Goal: Complete application form: Complete application form

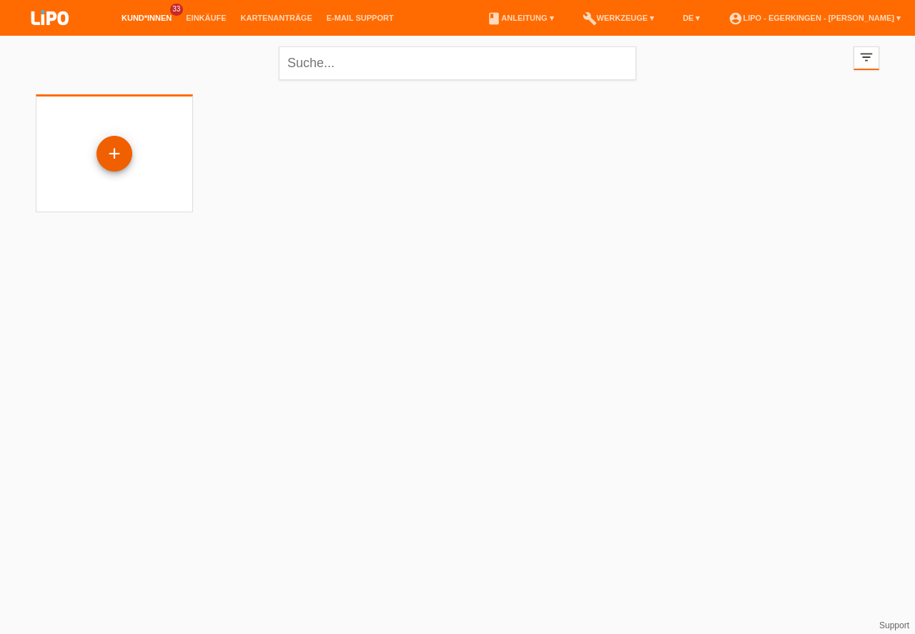
click at [109, 149] on div "+" at bounding box center [114, 154] width 34 height 24
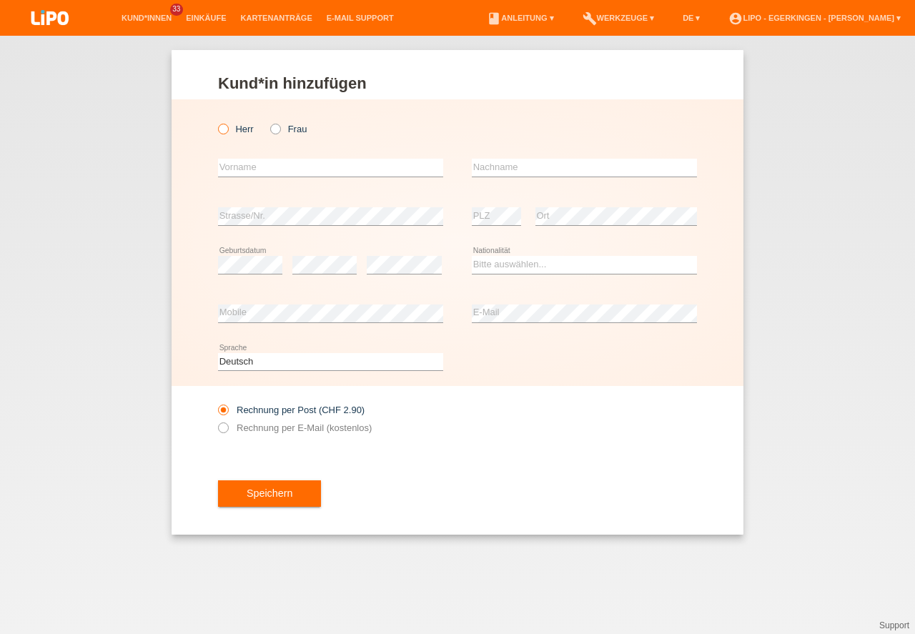
click at [216, 121] on icon at bounding box center [216, 121] width 0 height 0
click at [224, 126] on input "Herr" at bounding box center [222, 128] width 9 height 9
radio input "true"
click at [241, 163] on input "text" at bounding box center [330, 168] width 225 height 18
type input "kol"
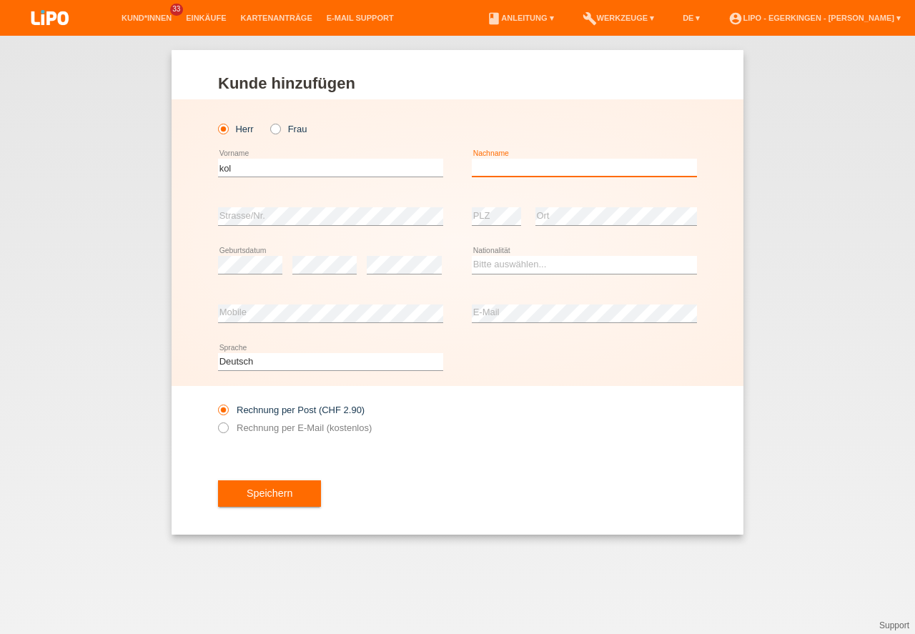
click at [506, 171] on input "text" at bounding box center [584, 168] width 225 height 18
type input "dushi"
click at [493, 266] on select "Bitte auswählen... Schweiz Deutschland Liechtenstein Österreich ------------ Af…" at bounding box center [584, 264] width 225 height 17
select select "CH"
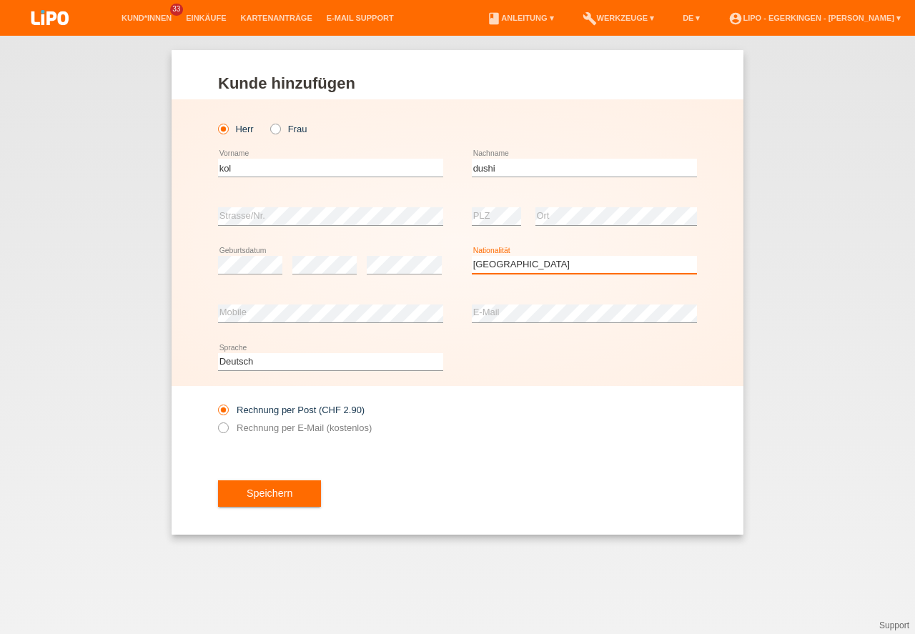
click at [0, 0] on option "Schweiz" at bounding box center [0, 0] width 0 height 0
click at [267, 494] on button "Speichern" at bounding box center [269, 493] width 103 height 27
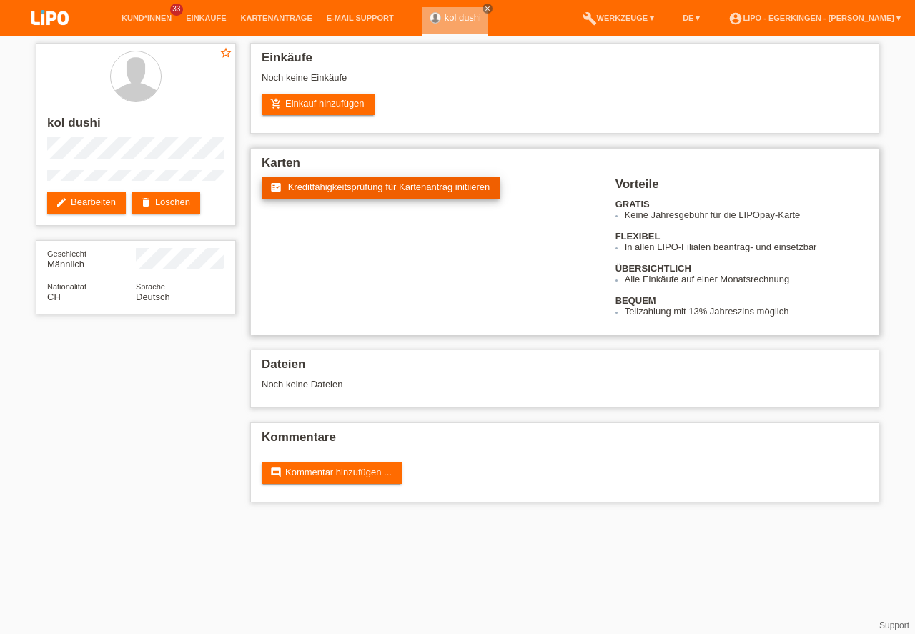
click at [324, 189] on span "Kreditfähigkeitsprüfung für Kartenantrag initiieren" at bounding box center [389, 187] width 202 height 11
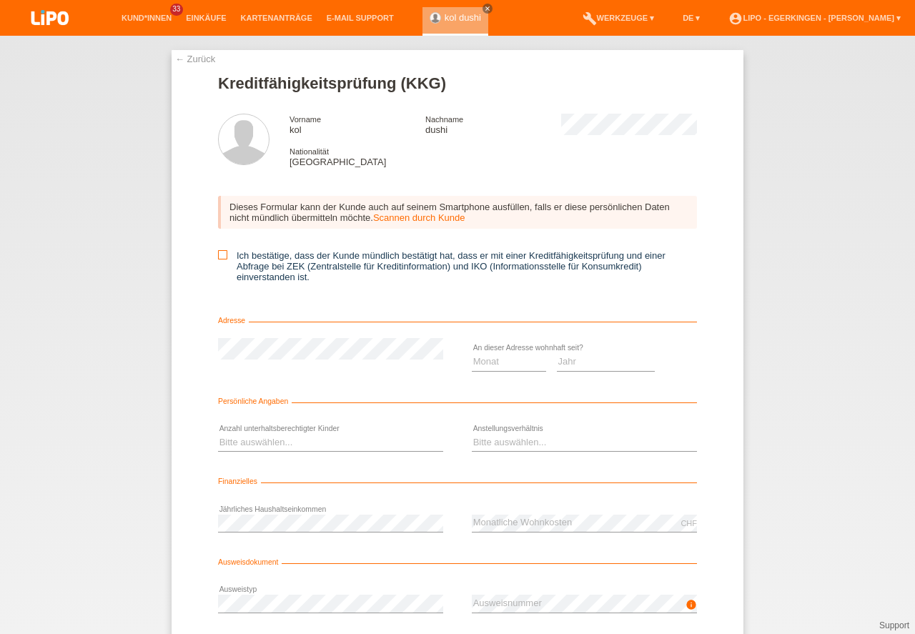
click at [218, 254] on icon at bounding box center [222, 254] width 9 height 9
click at [218, 254] on input "Ich bestätige, dass der Kunde mündlich bestätigt hat, dass er mit einer Kreditf…" at bounding box center [222, 254] width 9 height 9
checkbox input "true"
click at [482, 364] on select "Monat 01 02 03 04 05 06 07 08 09 10" at bounding box center [509, 361] width 74 height 17
select select "03"
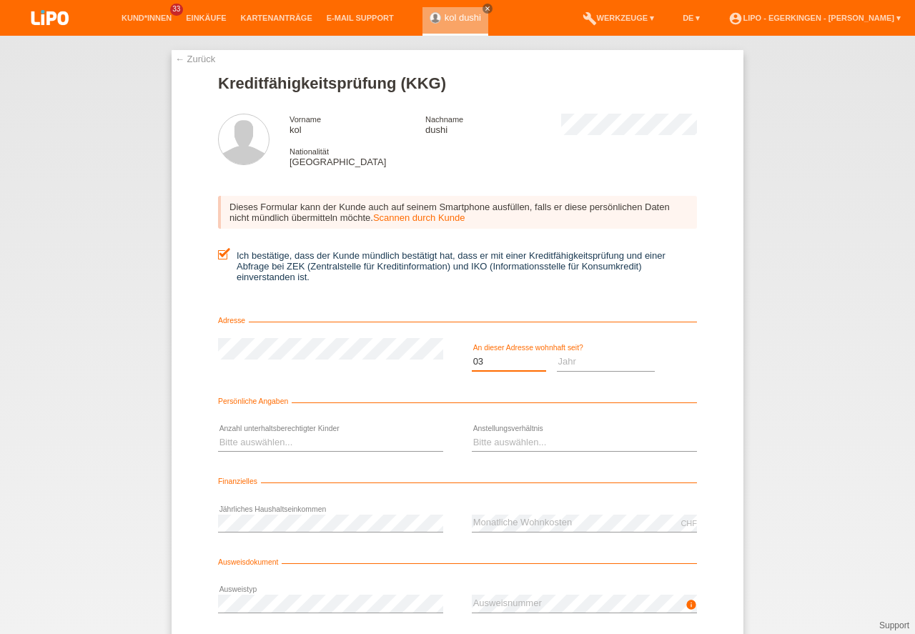
click at [0, 0] on option "03" at bounding box center [0, 0] width 0 height 0
click at [566, 361] on select "Jahr 2025 2024 2023 2022 2021 2020 2019 2018 2017 2016 2015 2014 2013 2012 2011…" at bounding box center [606, 361] width 99 height 17
select select "2024"
click at [0, 0] on option "2024" at bounding box center [0, 0] width 0 height 0
click at [225, 448] on select "Bitte auswählen... 0 1 2 3 4 5 6 7 8 9" at bounding box center [330, 442] width 225 height 17
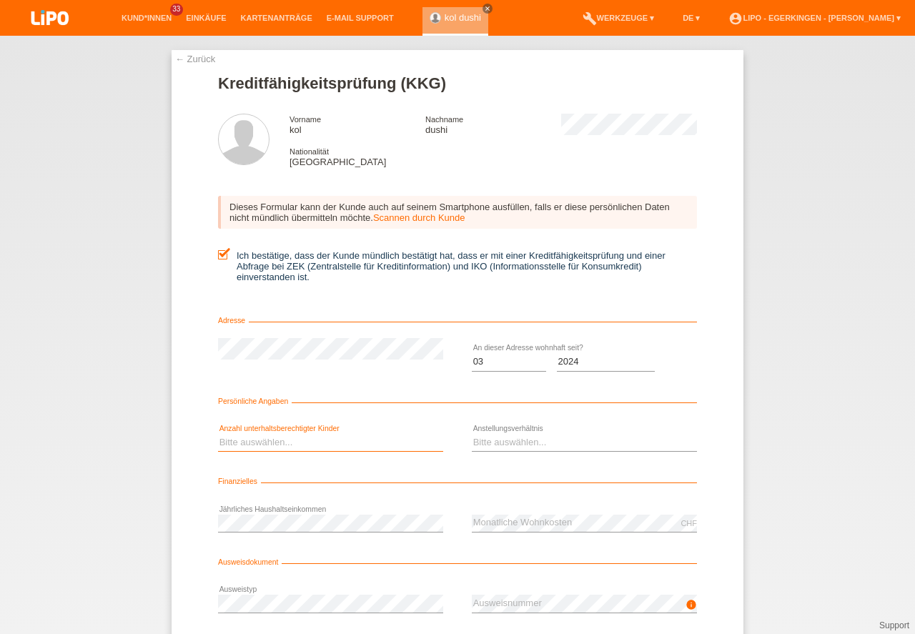
select select "2"
click at [0, 0] on option "2" at bounding box center [0, 0] width 0 height 0
click at [477, 446] on select "Bitte auswählen... Unbefristet Befristet Lehrling/Student Pensioniert Nicht arb…" at bounding box center [584, 442] width 225 height 17
select select "UNLIMITED"
click at [0, 0] on option "Unbefristet" at bounding box center [0, 0] width 0 height 0
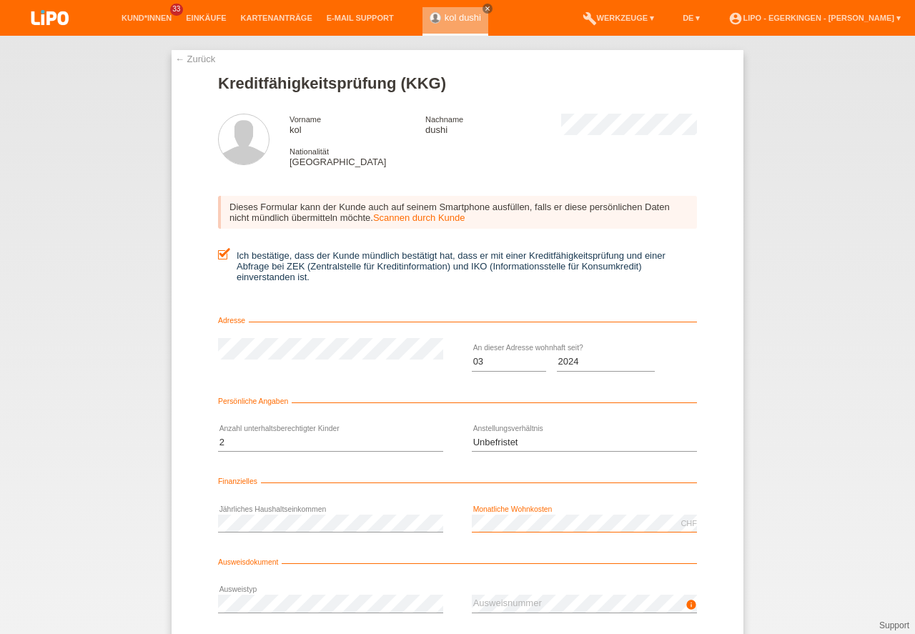
scroll to position [64, 0]
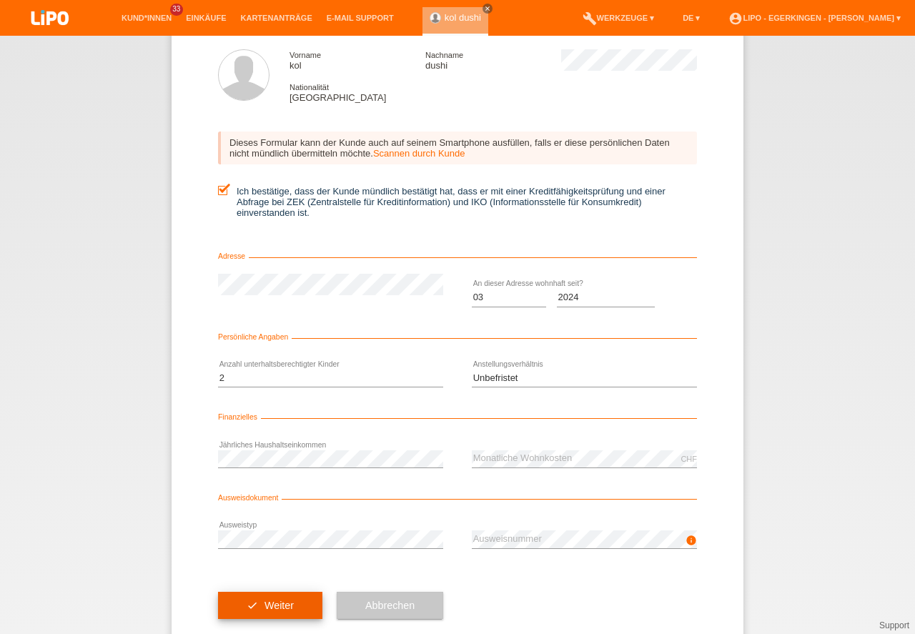
click at [274, 607] on button "check Weiter" at bounding box center [270, 605] width 104 height 27
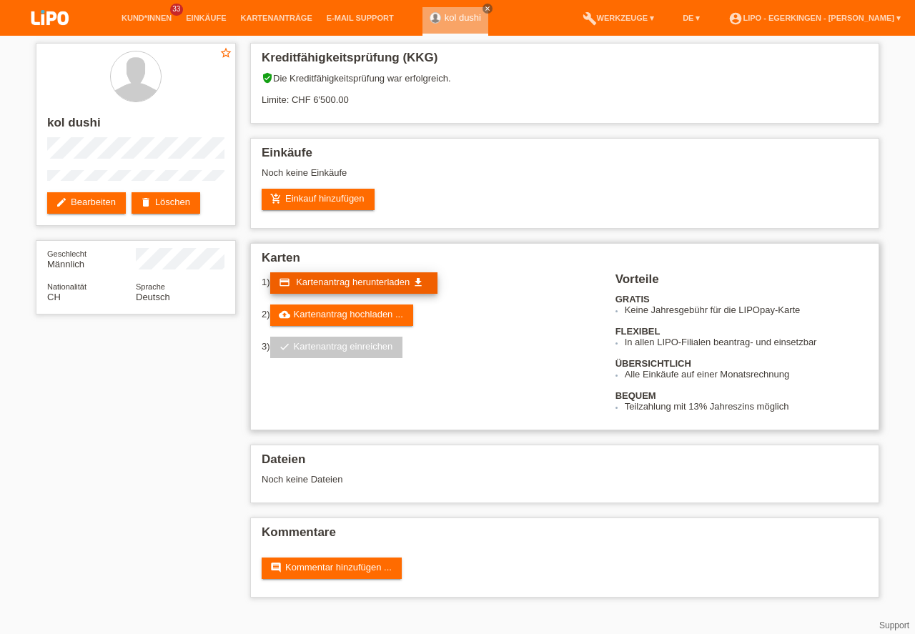
click at [317, 284] on span "Kartenantrag herunterladen" at bounding box center [353, 282] width 114 height 11
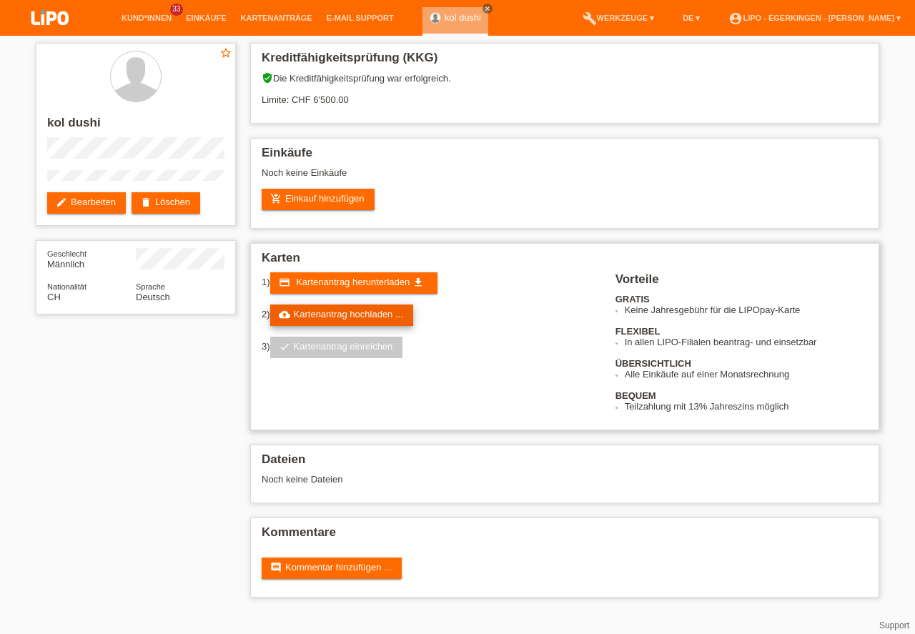
click at [324, 316] on link "cloud_upload Kartenantrag hochladen ..." at bounding box center [341, 314] width 143 height 21
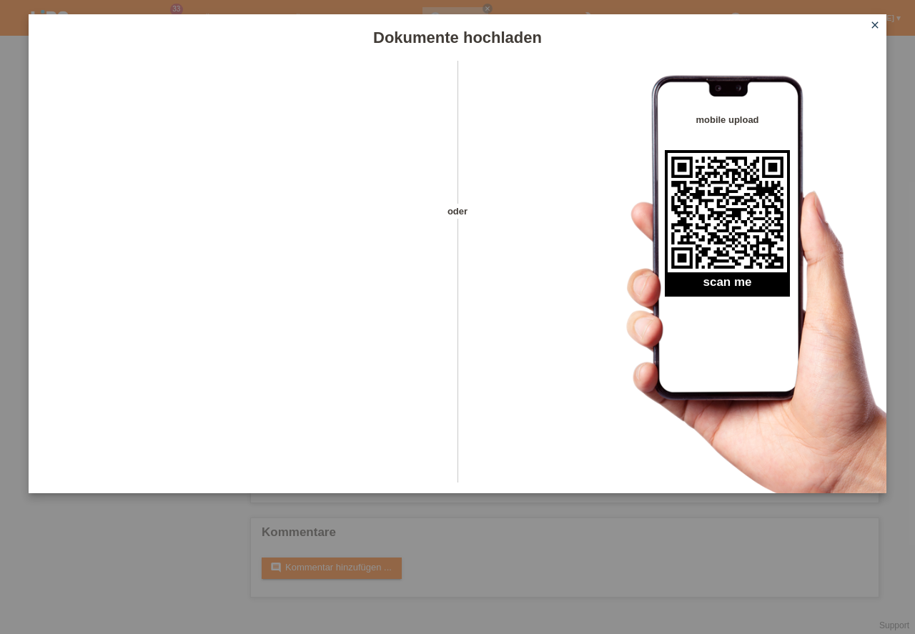
click at [881, 21] on link "close" at bounding box center [874, 26] width 19 height 16
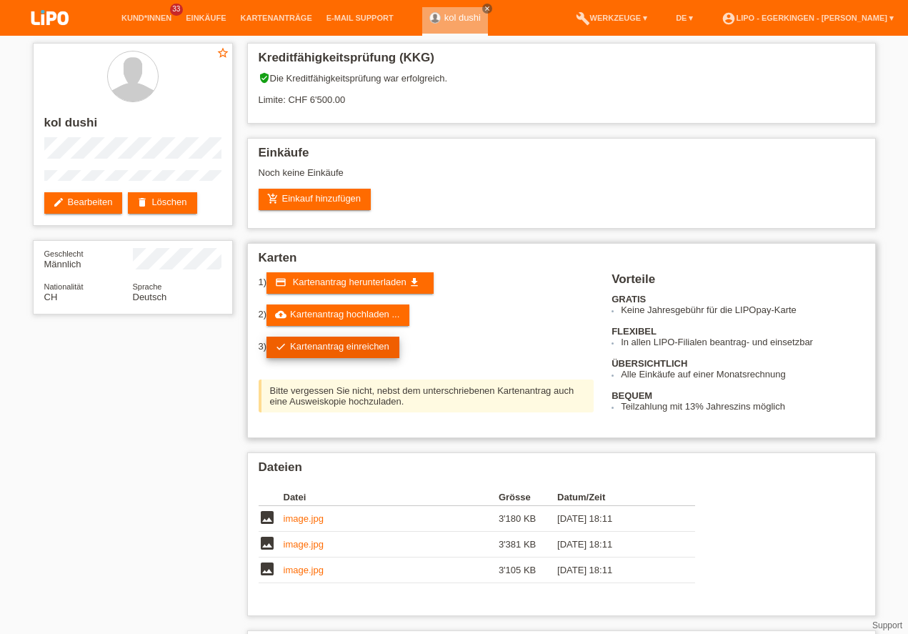
click at [324, 346] on link "check Kartenantrag einreichen" at bounding box center [333, 347] width 133 height 21
